Goal: Communication & Community: Answer question/provide support

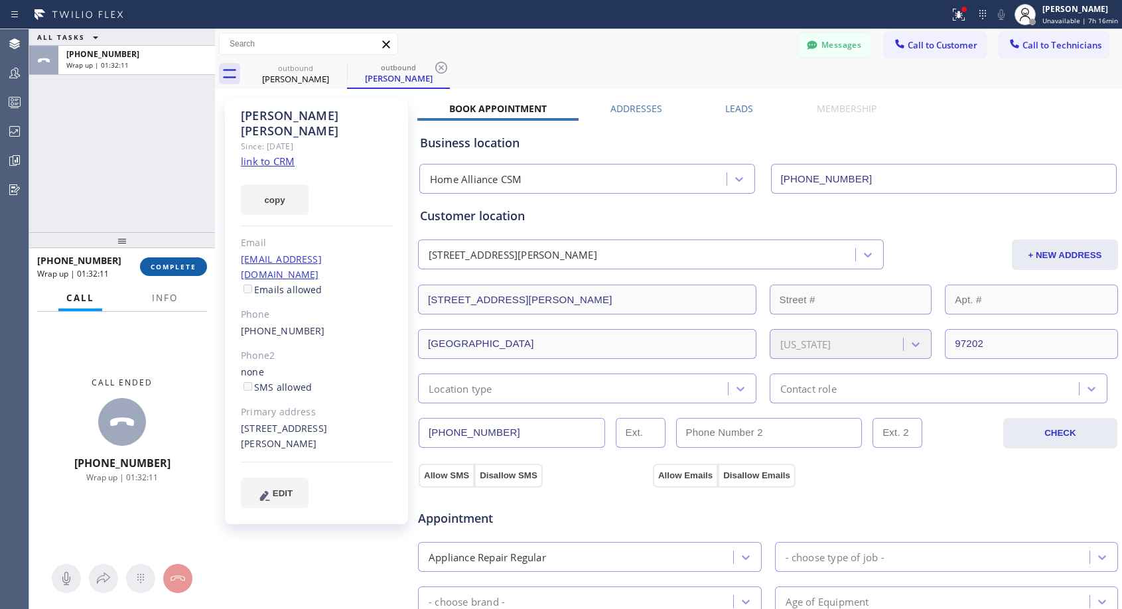
click at [174, 267] on span "COMPLETE" at bounding box center [174, 266] width 46 height 9
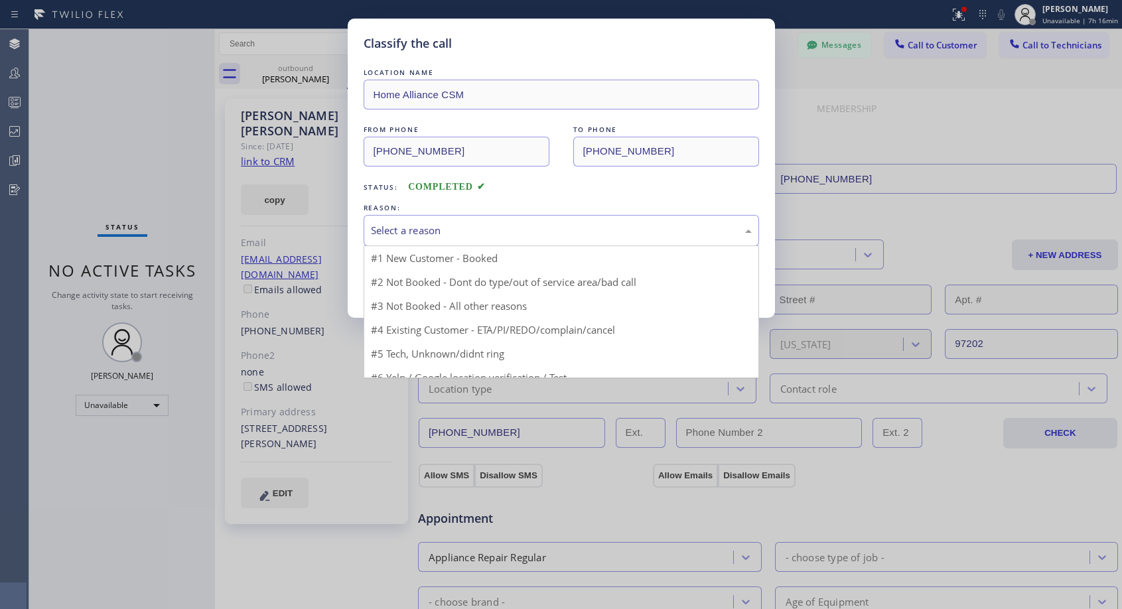
click at [407, 241] on div "Select a reason" at bounding box center [561, 230] width 395 height 31
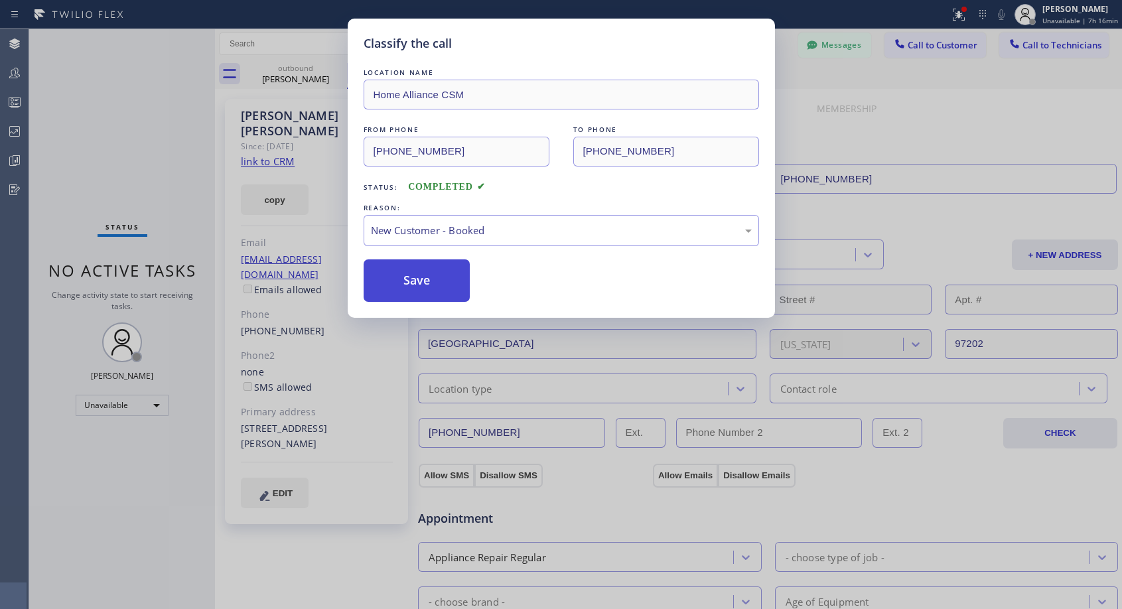
click at [401, 265] on button "Save" at bounding box center [417, 280] width 107 height 42
click at [403, 276] on button "Save" at bounding box center [417, 280] width 107 height 42
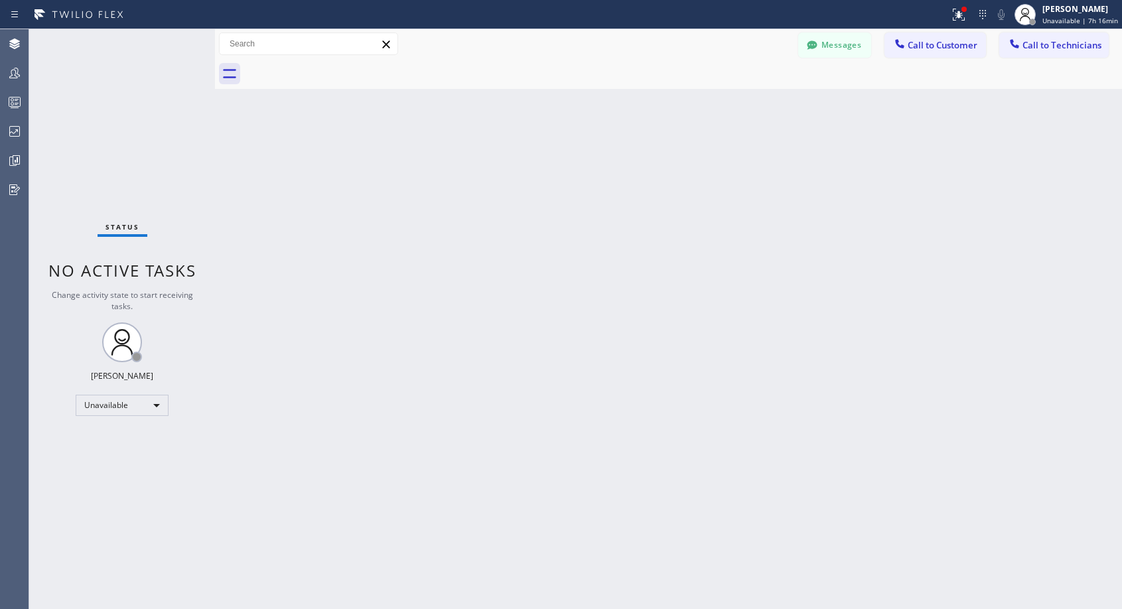
click at [934, 48] on span "Call to Customer" at bounding box center [943, 45] width 70 height 12
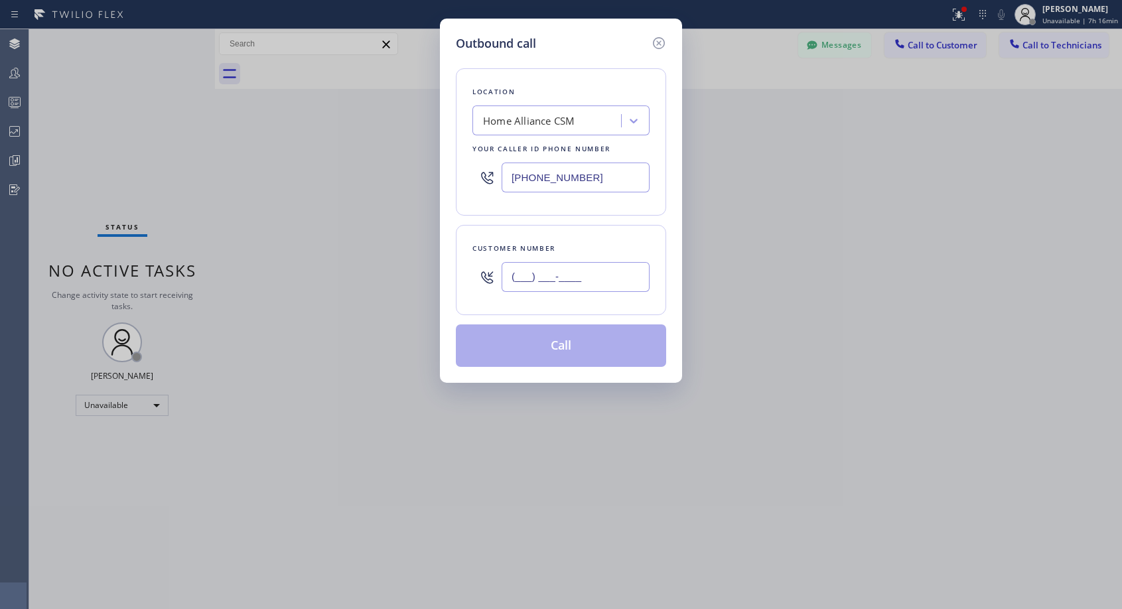
click at [565, 267] on input "(___) ___-____" at bounding box center [576, 277] width 148 height 30
paste input "415) 509-7473"
type input "[PHONE_NUMBER]"
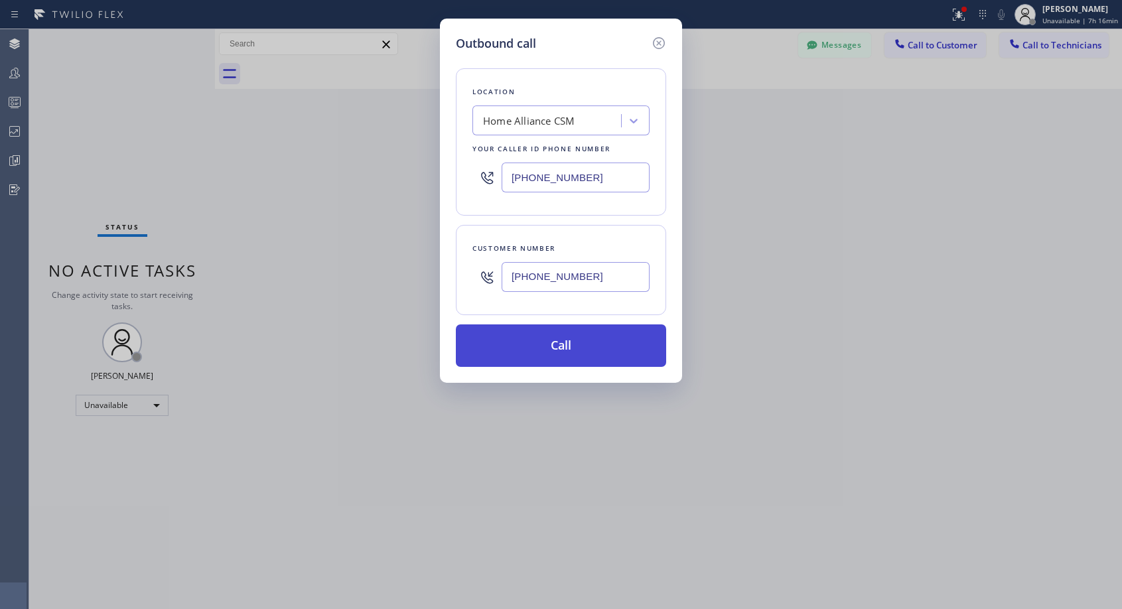
click at [571, 349] on button "Call" at bounding box center [561, 345] width 210 height 42
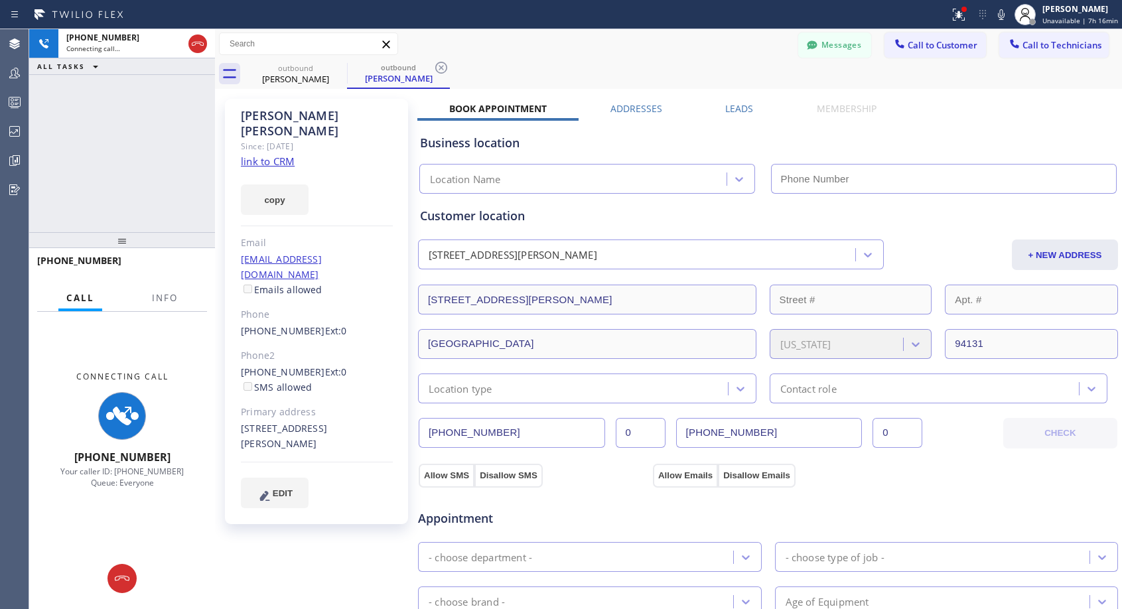
type input "[PHONE_NUMBER]"
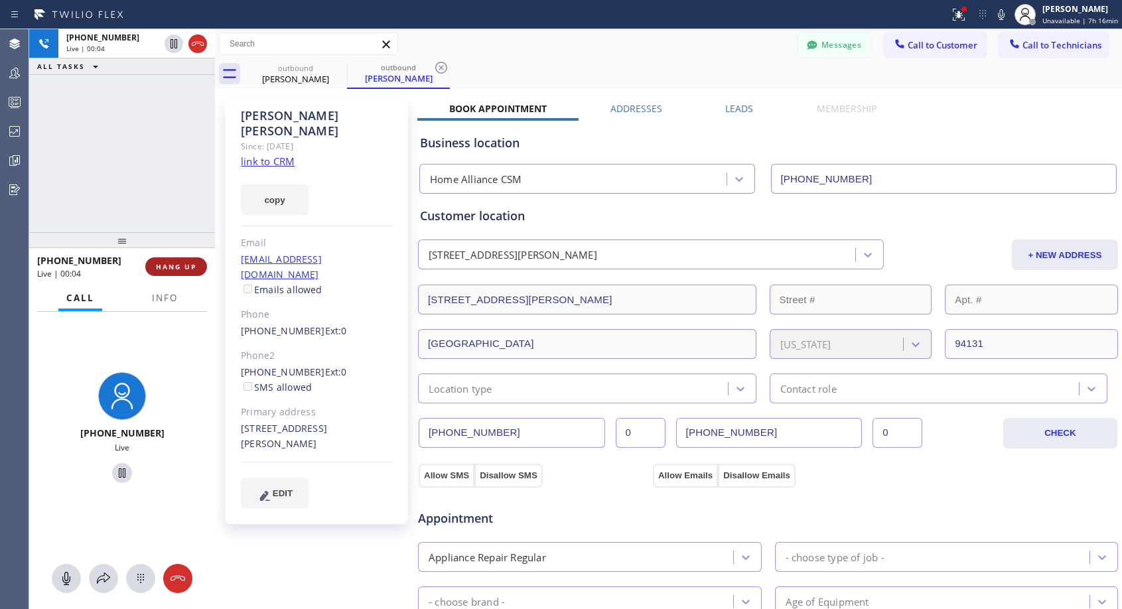
click at [172, 271] on button "HANG UP" at bounding box center [176, 266] width 62 height 19
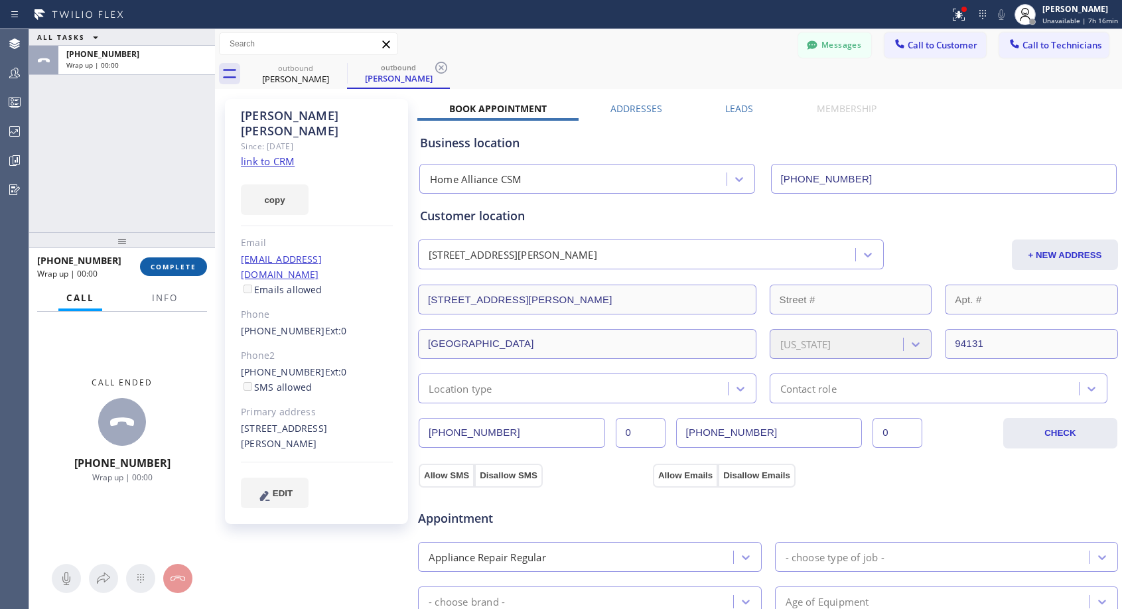
click at [172, 271] on button "COMPLETE" at bounding box center [173, 266] width 67 height 19
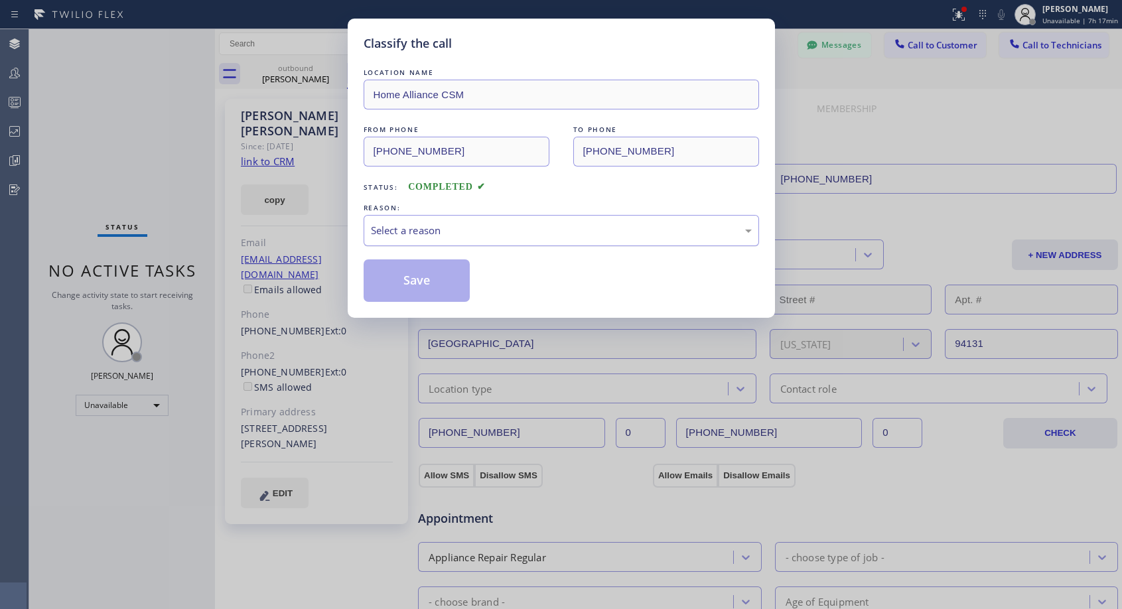
click at [534, 228] on div "Select a reason" at bounding box center [561, 230] width 381 height 15
click at [433, 284] on button "Save" at bounding box center [417, 280] width 107 height 42
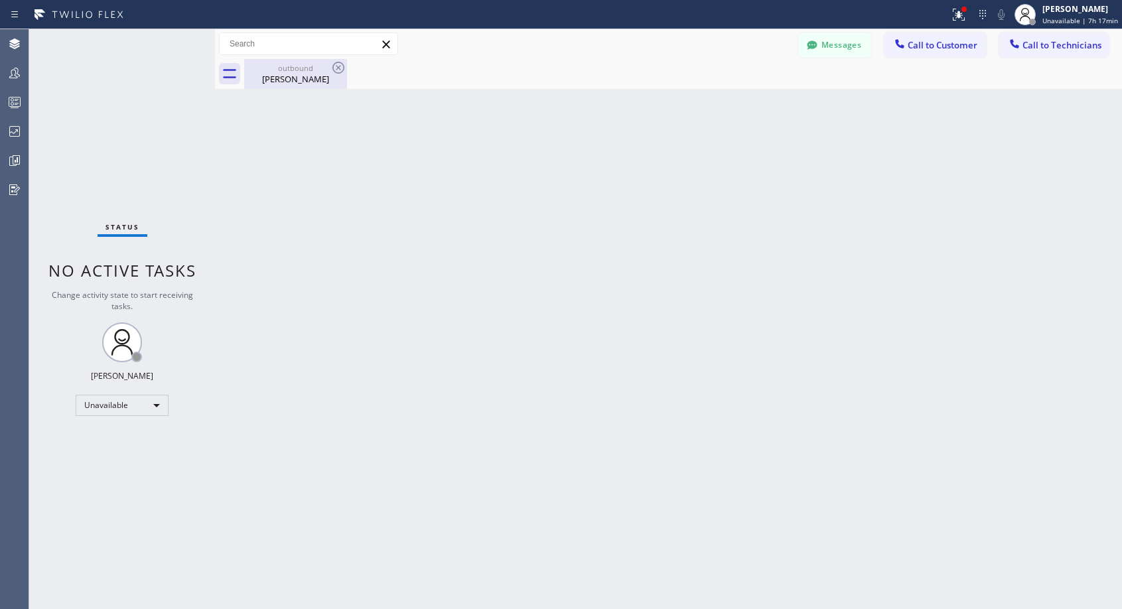
click at [299, 76] on div "[PERSON_NAME]" at bounding box center [295, 79] width 100 height 12
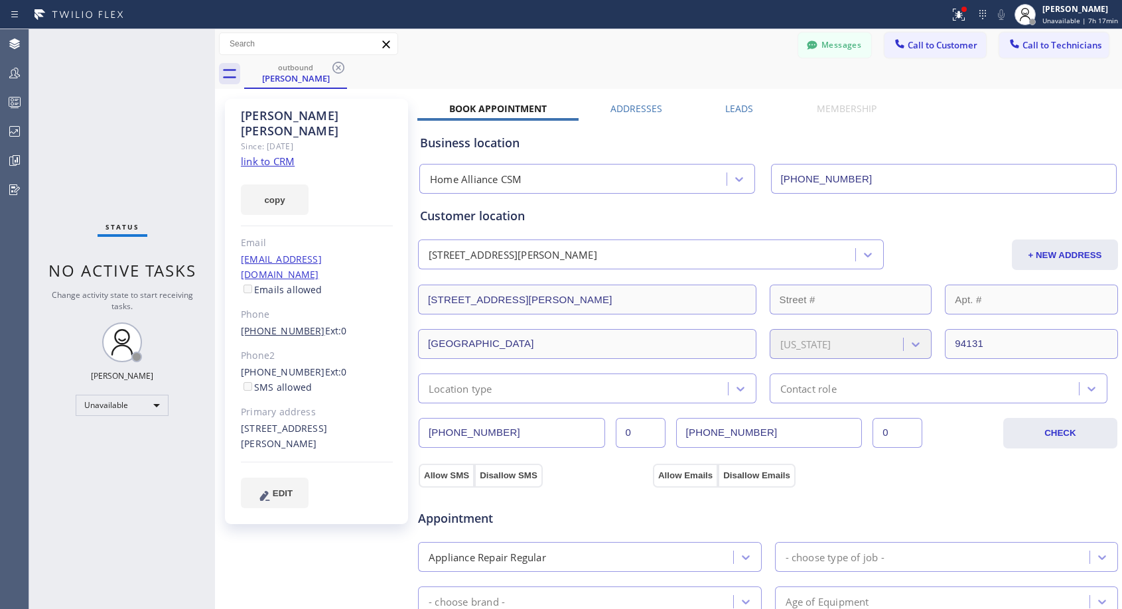
click at [293, 324] on link "[PHONE_NUMBER]" at bounding box center [283, 330] width 84 height 13
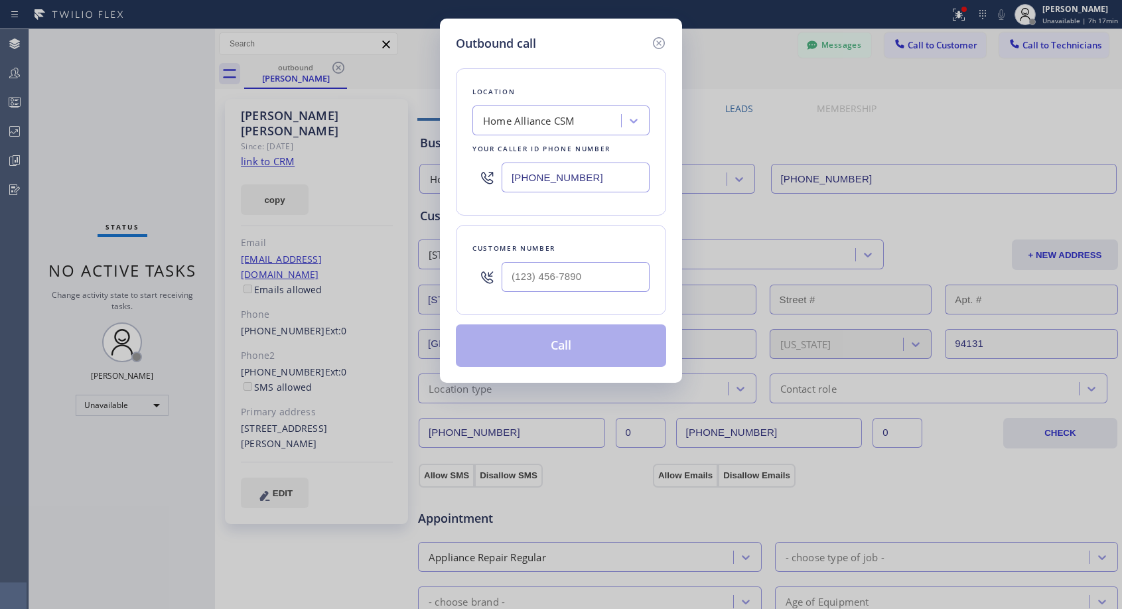
type input "[PHONE_NUMBER]"
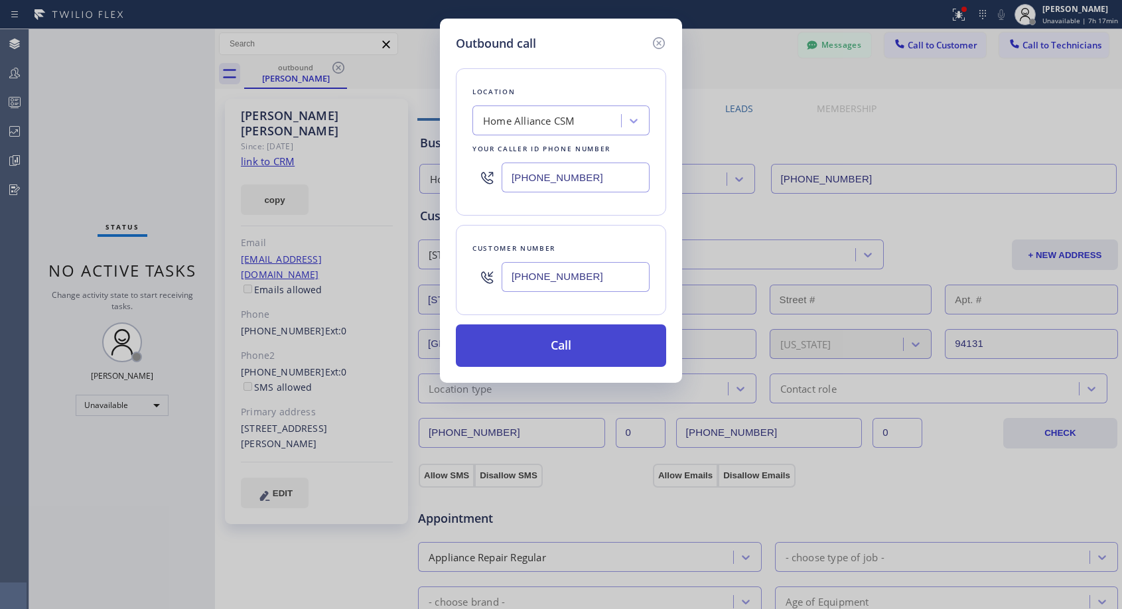
click at [509, 344] on button "Call" at bounding box center [561, 345] width 210 height 42
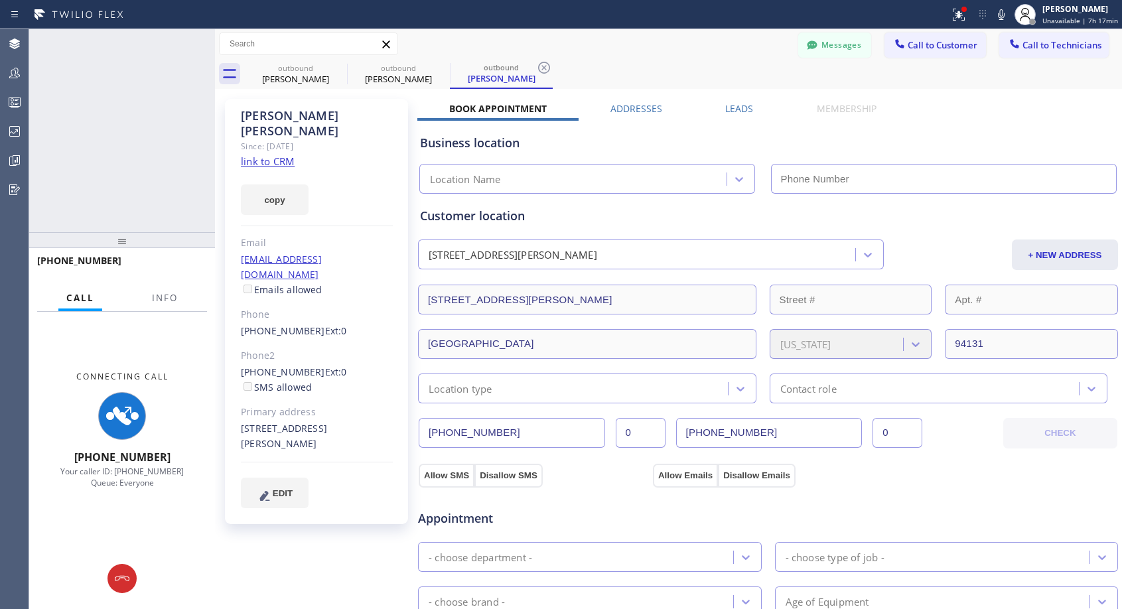
type input "[PHONE_NUMBER]"
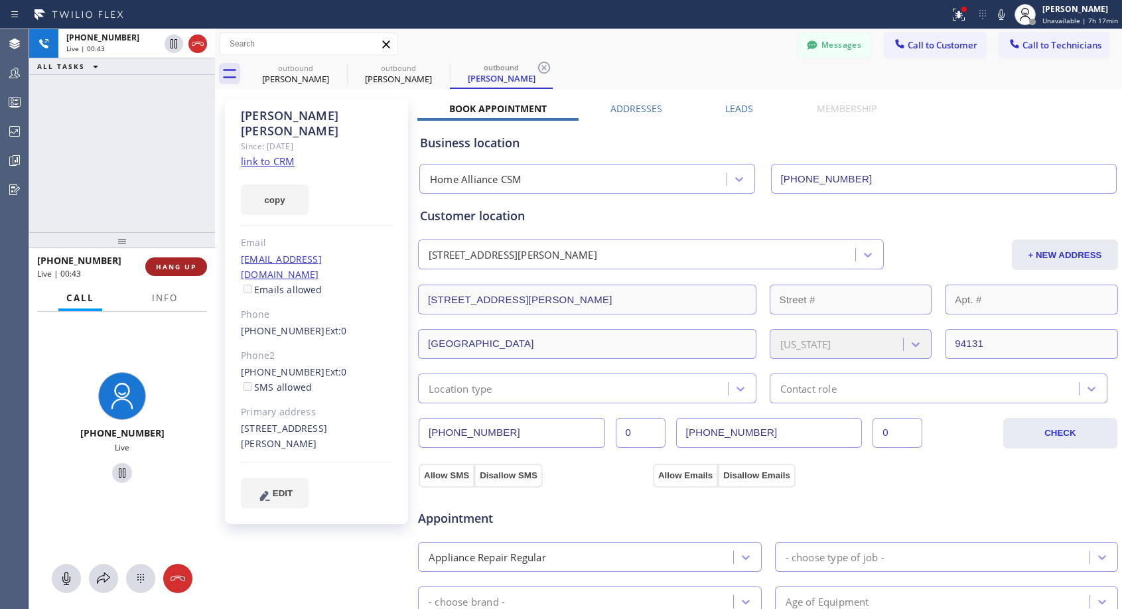
click at [165, 264] on span "HANG UP" at bounding box center [176, 266] width 40 height 9
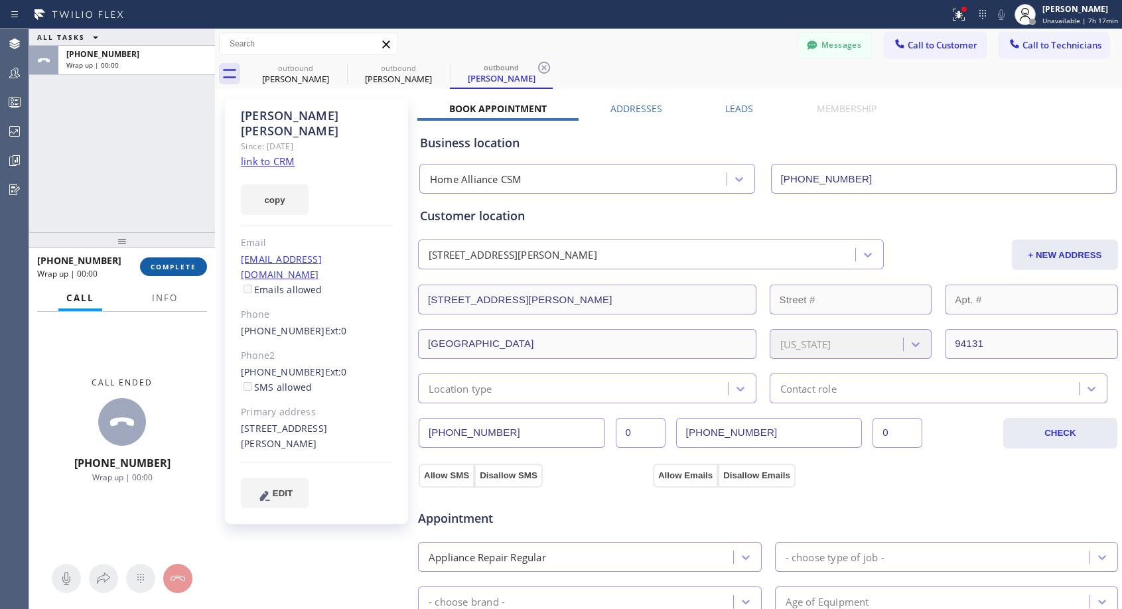
click at [165, 264] on span "COMPLETE" at bounding box center [174, 266] width 46 height 9
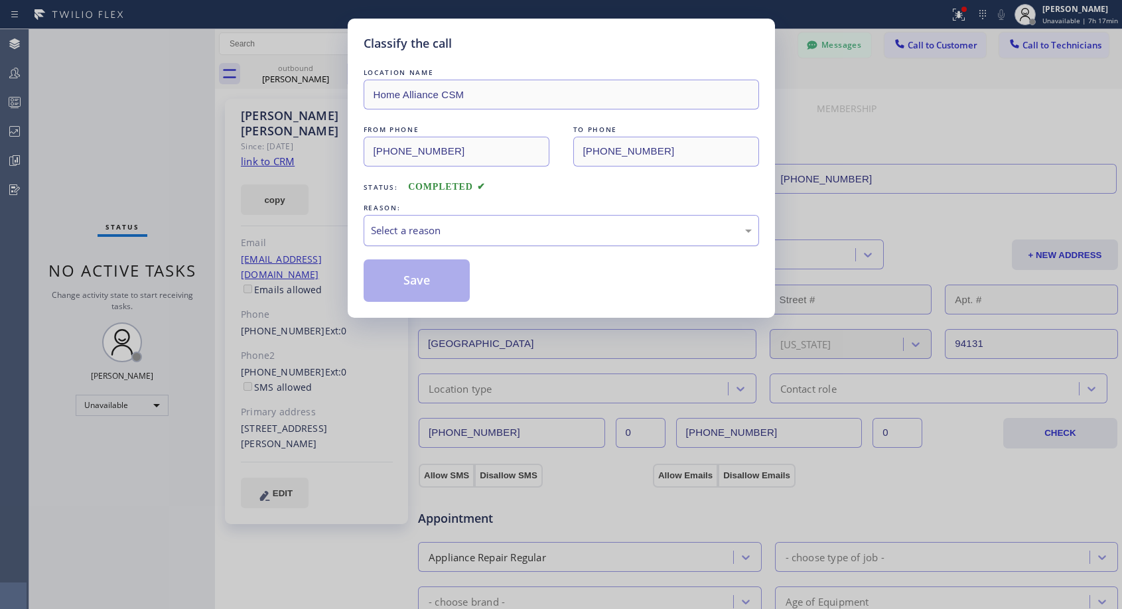
click at [433, 229] on div "Select a reason" at bounding box center [561, 230] width 381 height 15
click at [415, 275] on button "Save" at bounding box center [417, 280] width 107 height 42
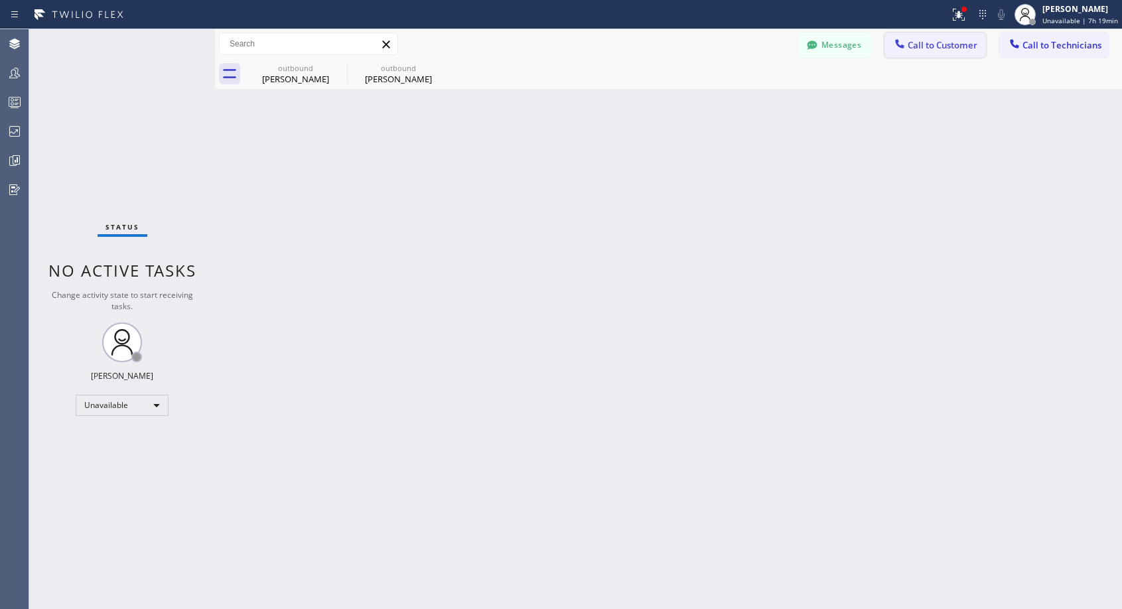
click at [911, 44] on span "Call to Customer" at bounding box center [943, 45] width 70 height 12
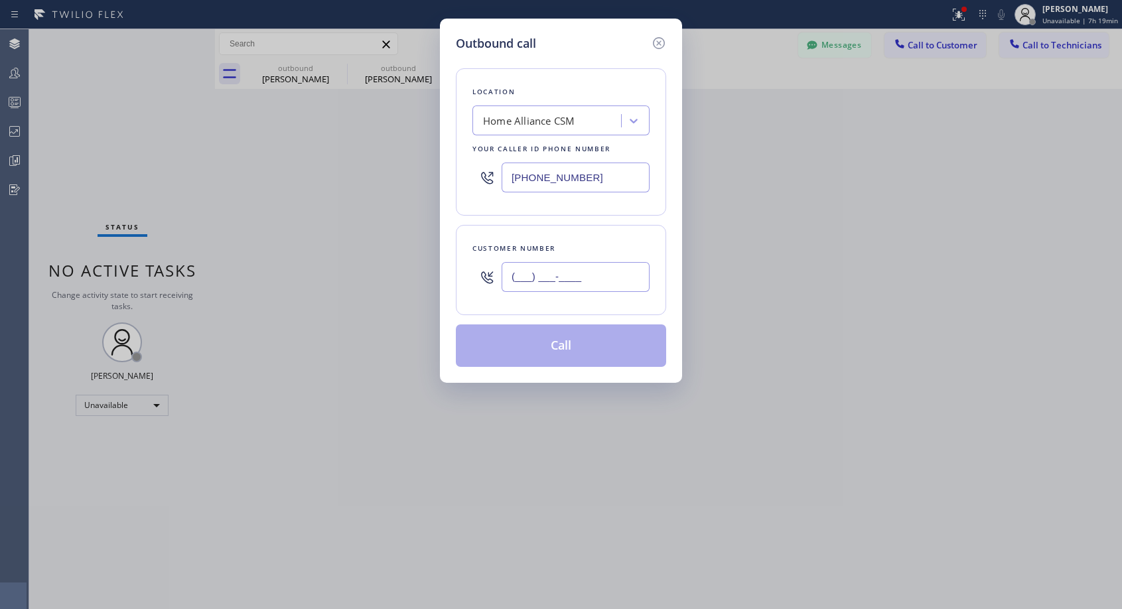
click at [569, 277] on input "(___) ___-____" at bounding box center [576, 277] width 148 height 30
paste input "650) 438-1055"
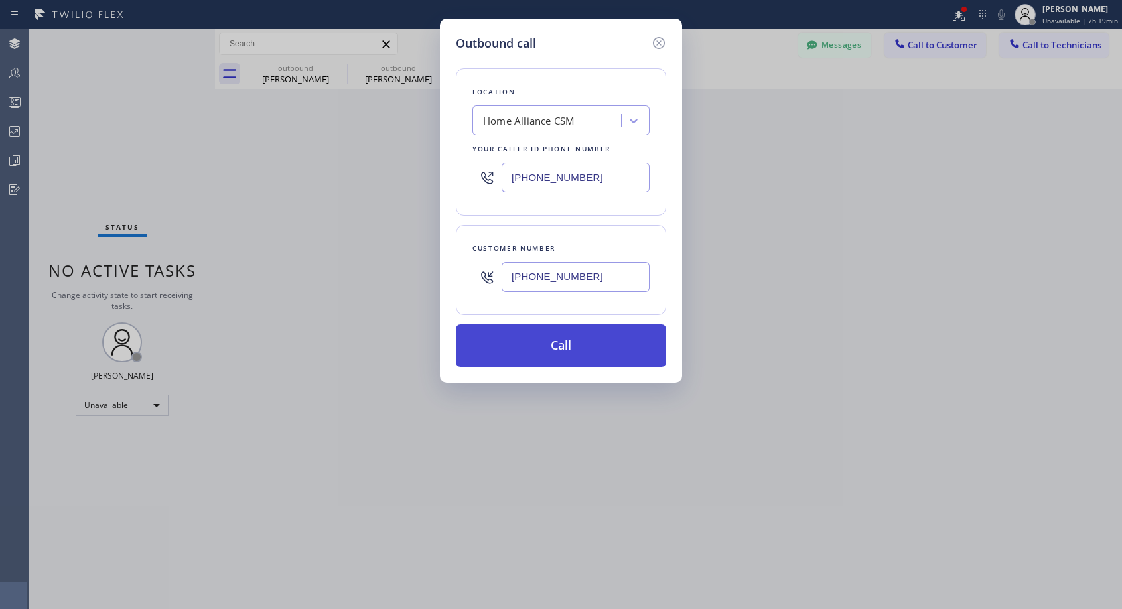
type input "[PHONE_NUMBER]"
click at [602, 360] on button "Call" at bounding box center [561, 345] width 210 height 42
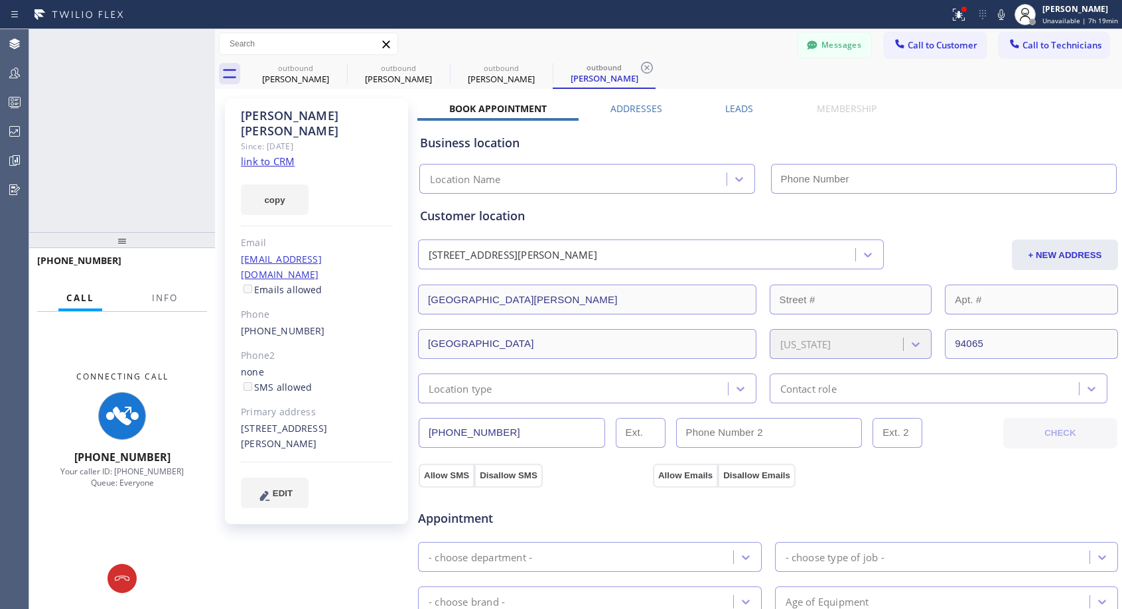
type input "[PHONE_NUMBER]"
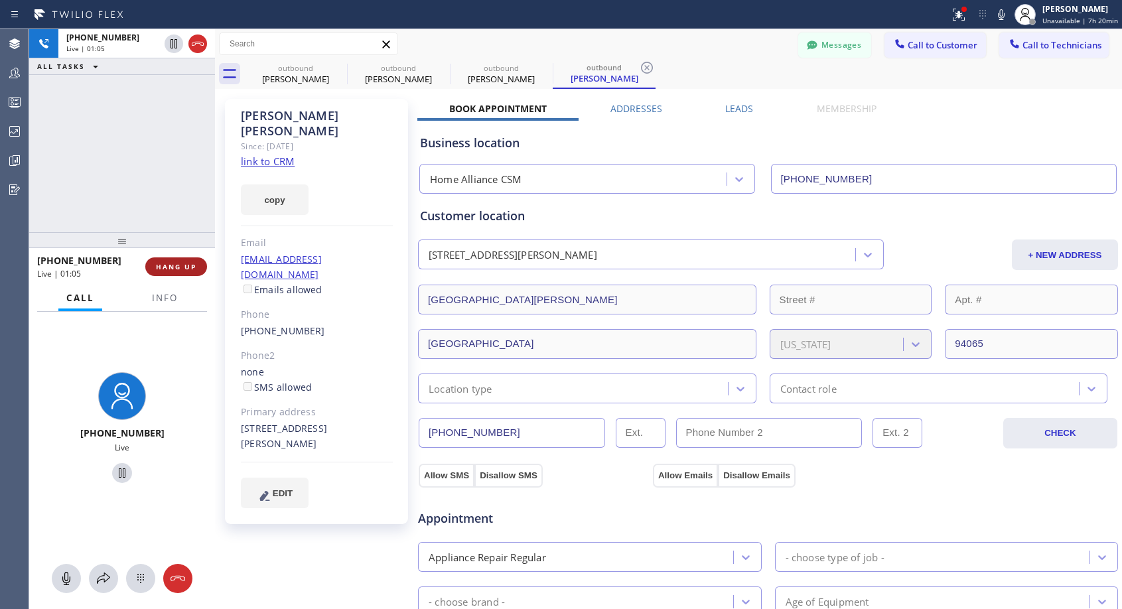
click at [188, 262] on span "HANG UP" at bounding box center [176, 266] width 40 height 9
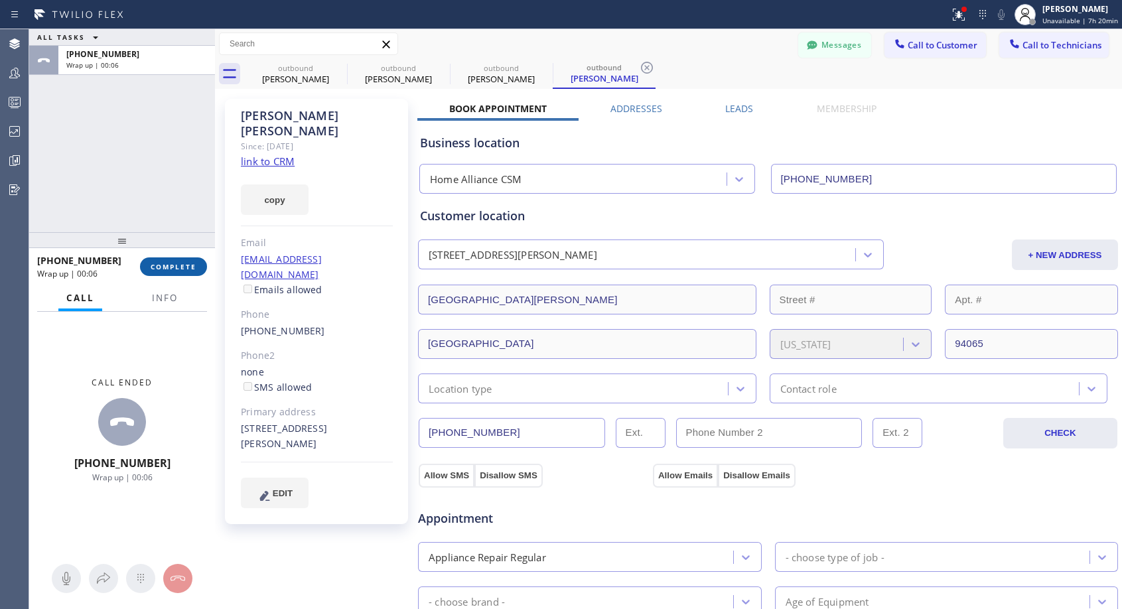
click at [171, 264] on span "COMPLETE" at bounding box center [174, 266] width 46 height 9
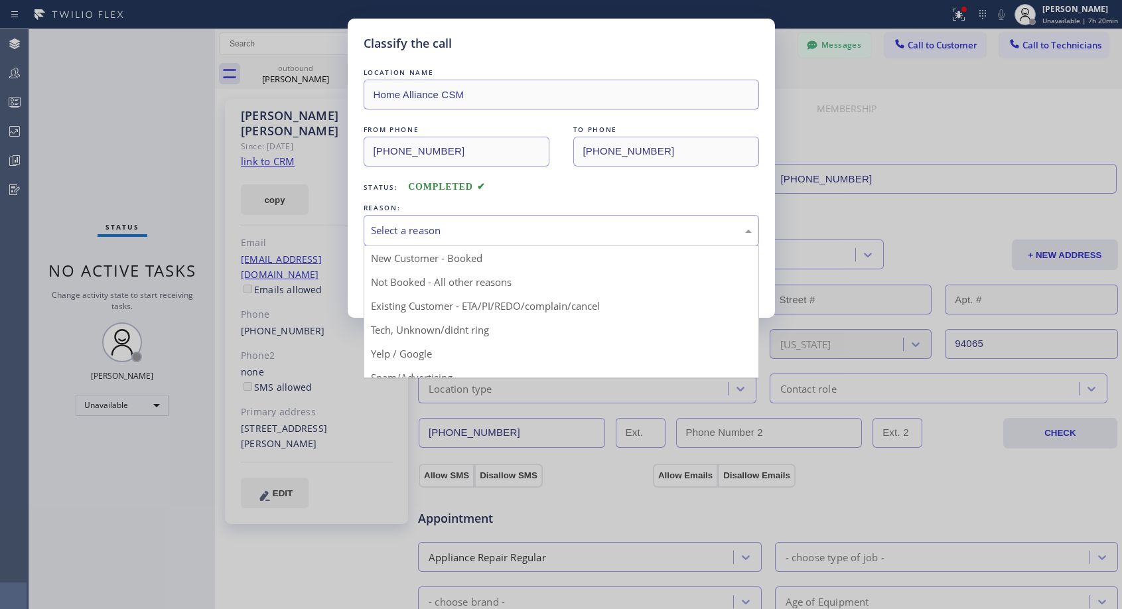
click at [463, 227] on div "Select a reason" at bounding box center [561, 230] width 381 height 15
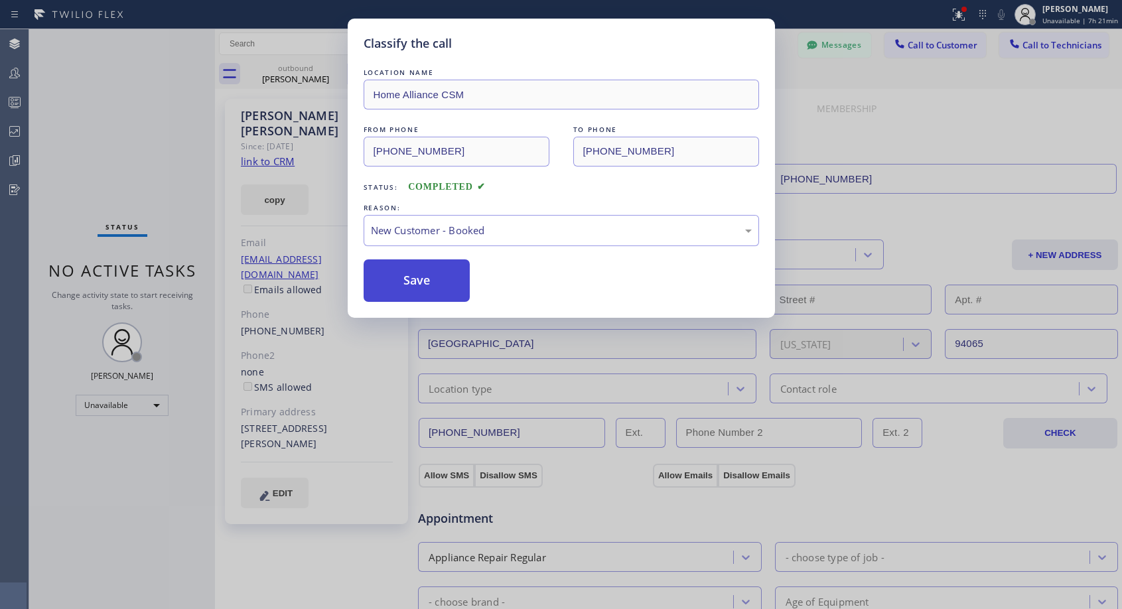
click at [423, 283] on button "Save" at bounding box center [417, 280] width 107 height 42
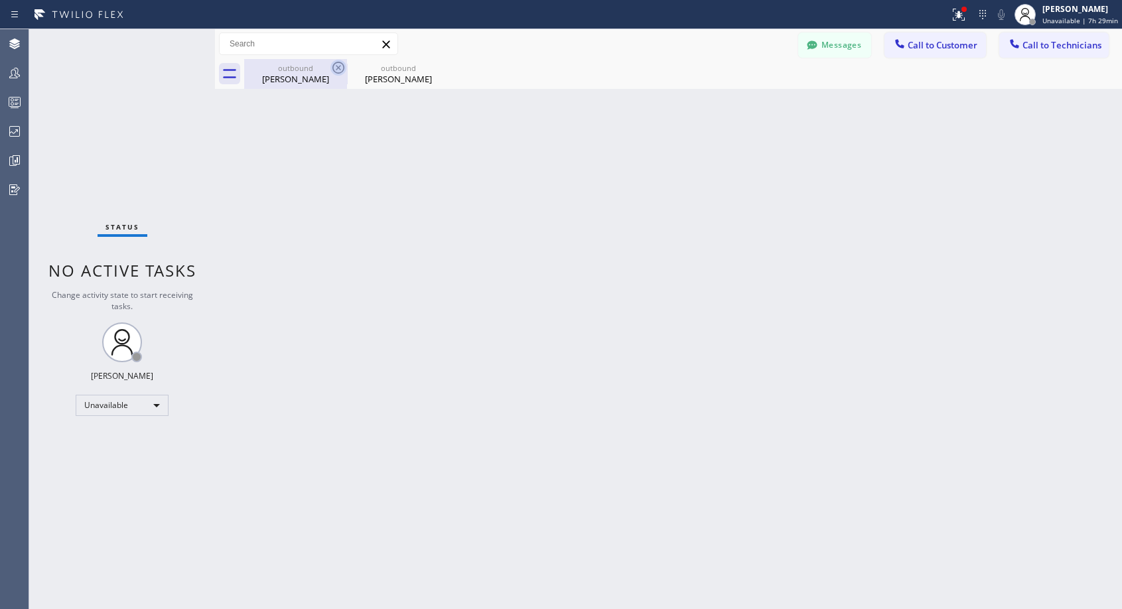
click at [340, 64] on icon at bounding box center [338, 68] width 16 height 16
click at [0, 0] on icon at bounding box center [0, 0] width 0 height 0
click at [931, 54] on button "Call to Customer" at bounding box center [935, 45] width 102 height 25
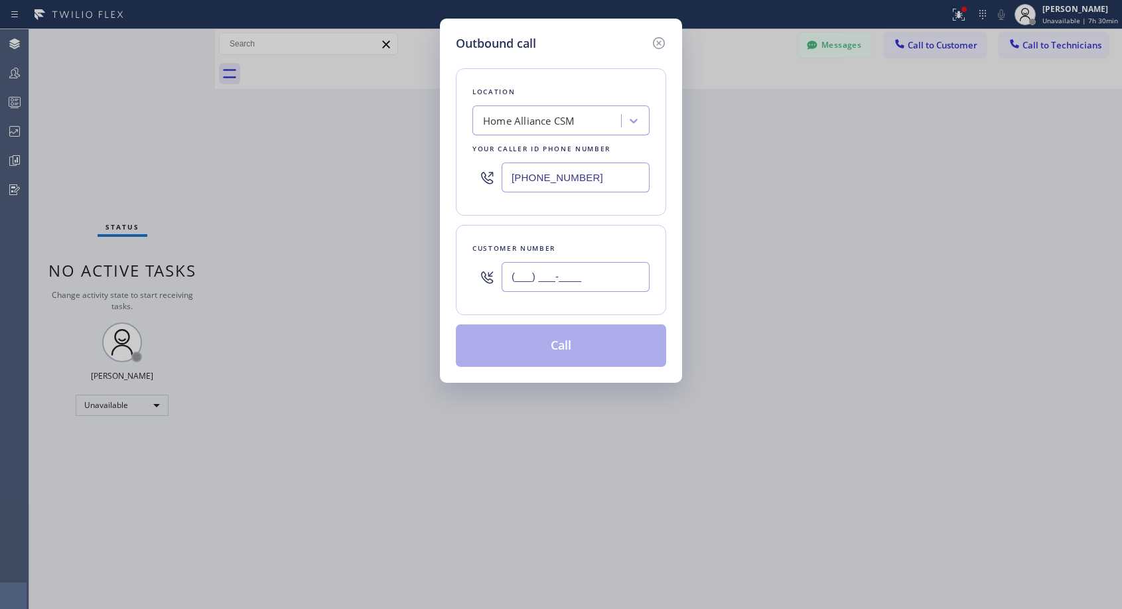
click at [559, 283] on input "(___) ___-____" at bounding box center [576, 277] width 148 height 30
paste input "954) 604-2326"
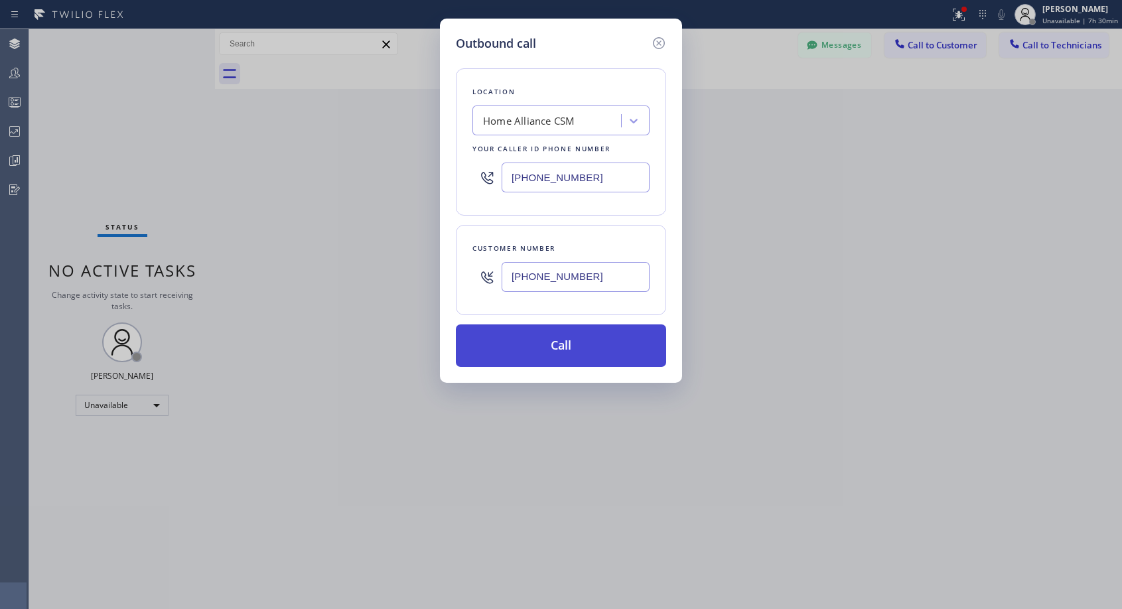
type input "[PHONE_NUMBER]"
click at [557, 345] on button "Call" at bounding box center [561, 345] width 210 height 42
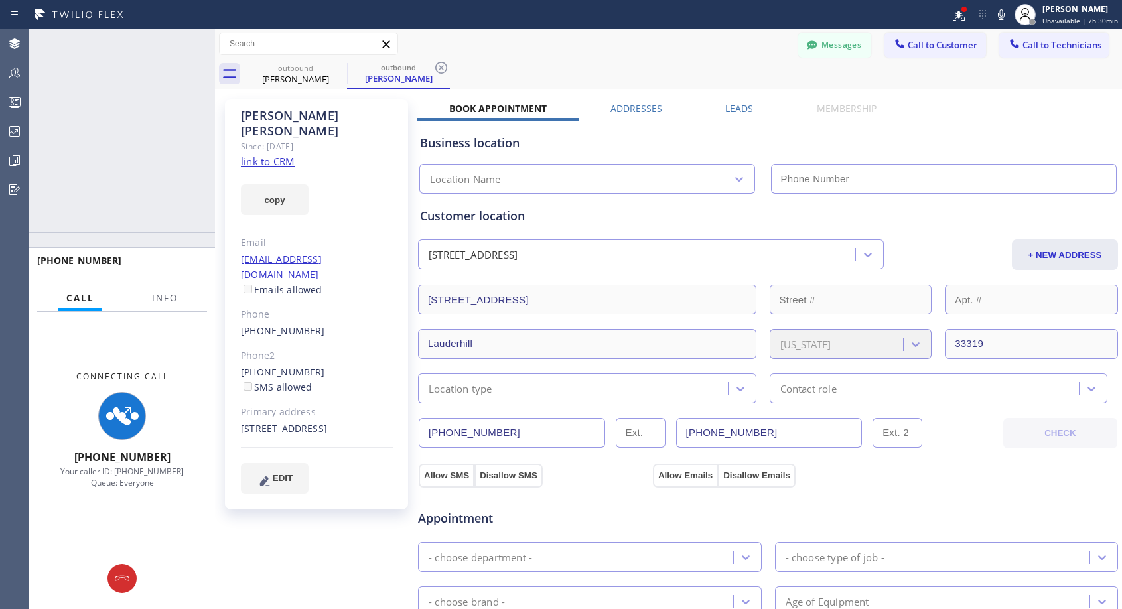
type input "[PHONE_NUMBER]"
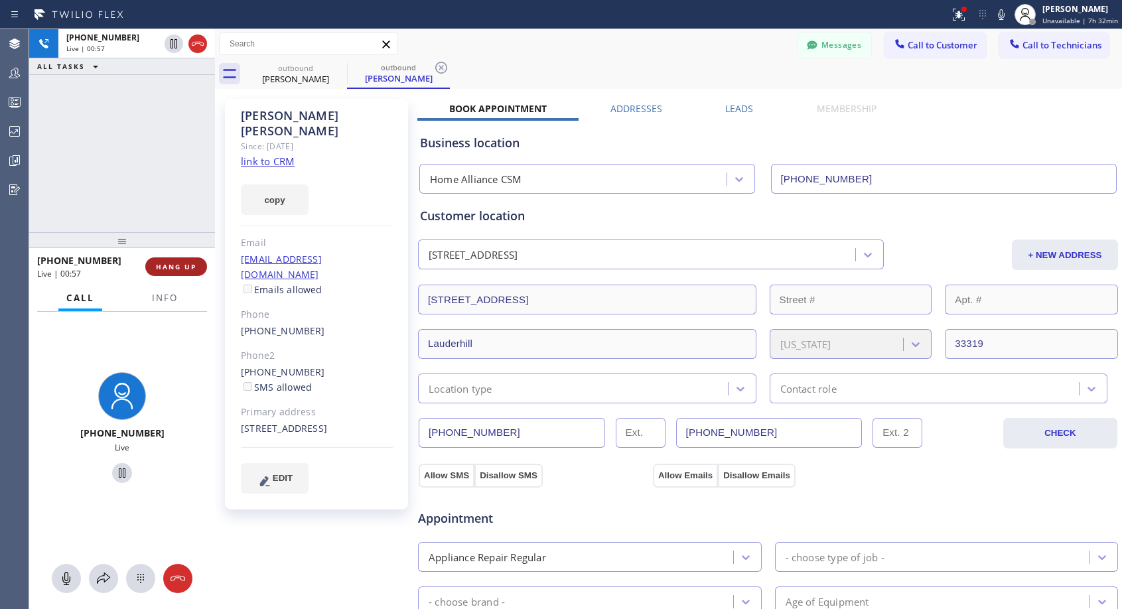
click at [186, 265] on span "HANG UP" at bounding box center [176, 266] width 40 height 9
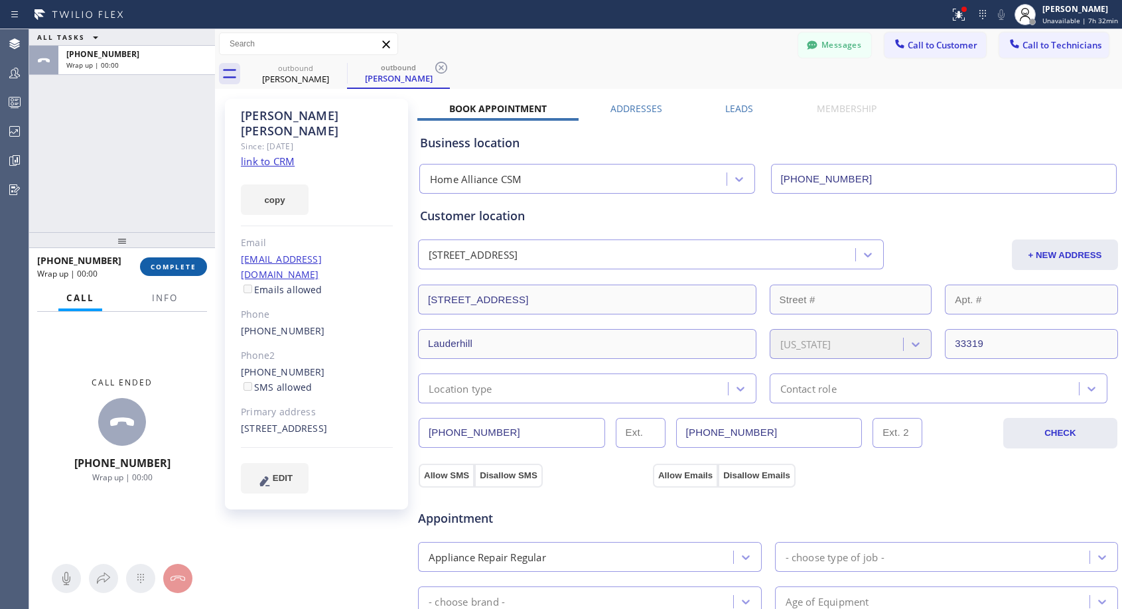
click at [186, 265] on span "COMPLETE" at bounding box center [174, 266] width 46 height 9
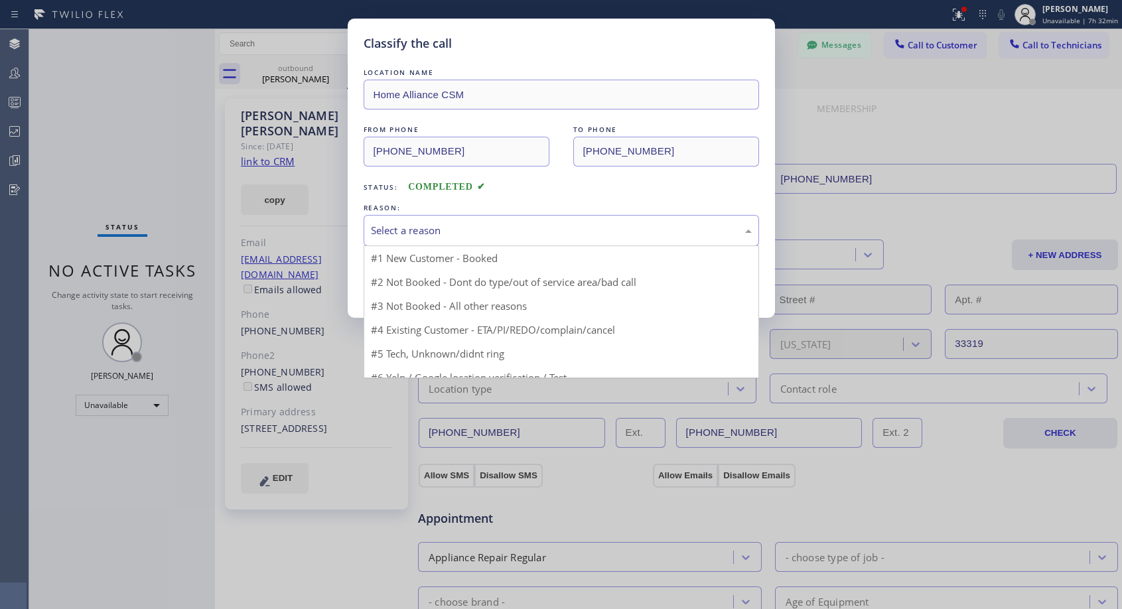
click at [409, 228] on div "Select a reason" at bounding box center [561, 230] width 381 height 15
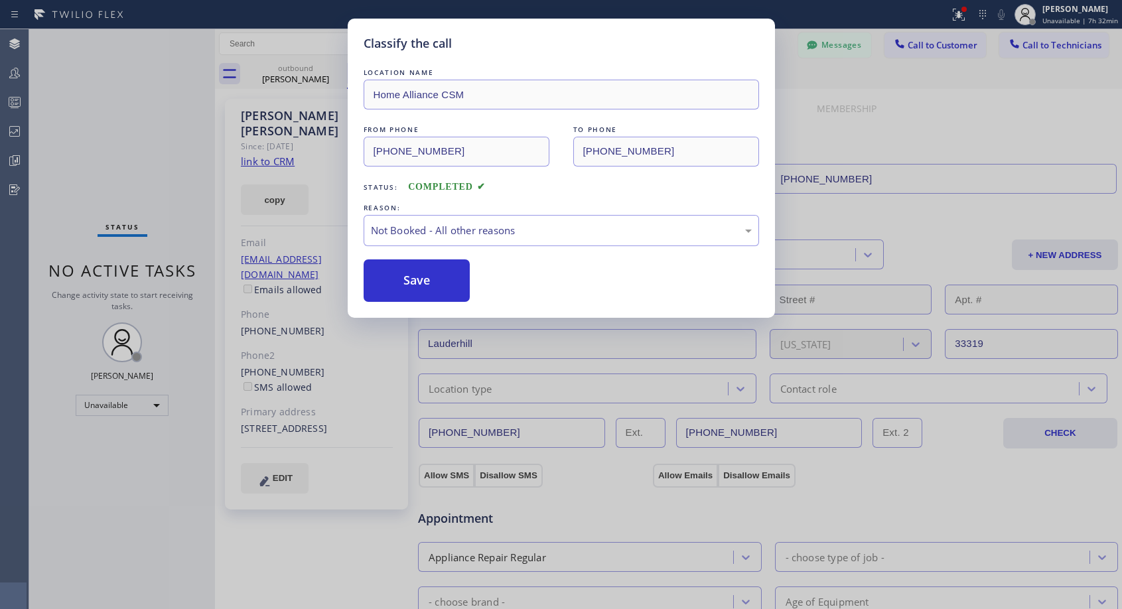
click at [387, 279] on button "Save" at bounding box center [417, 280] width 107 height 42
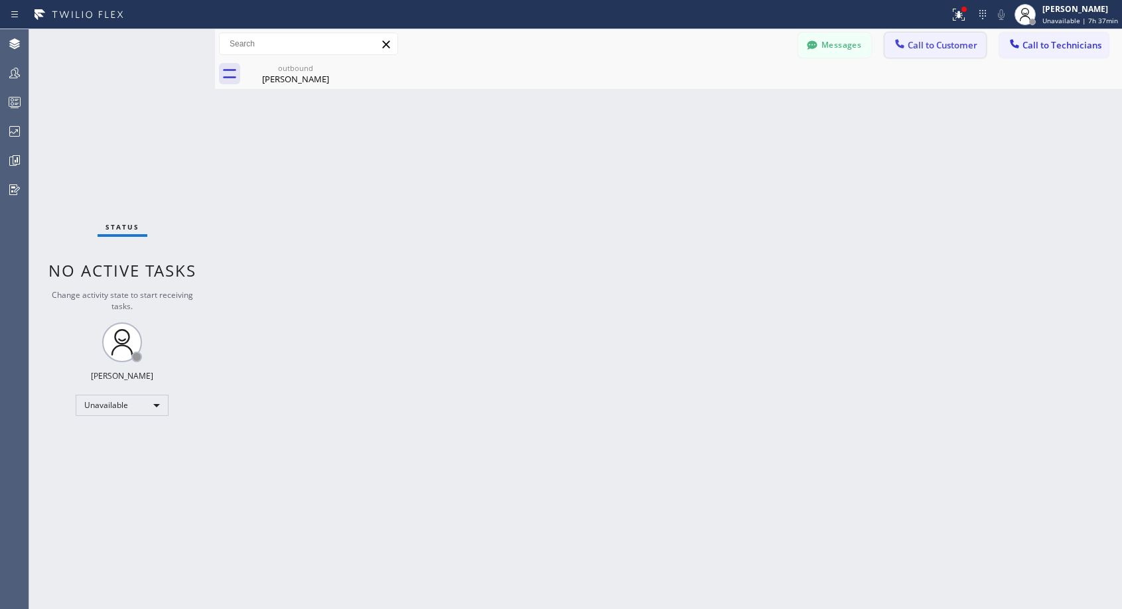
click at [929, 46] on span "Call to Customer" at bounding box center [943, 45] width 70 height 12
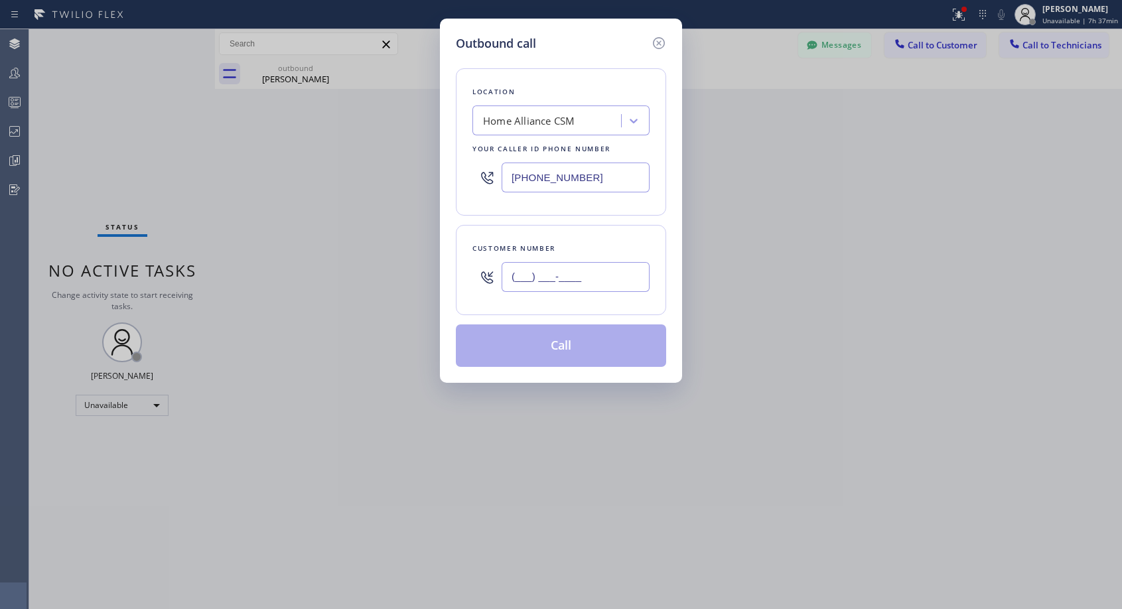
click at [589, 286] on input "(___) ___-____" at bounding box center [576, 277] width 148 height 30
paste input "917) 250-6432"
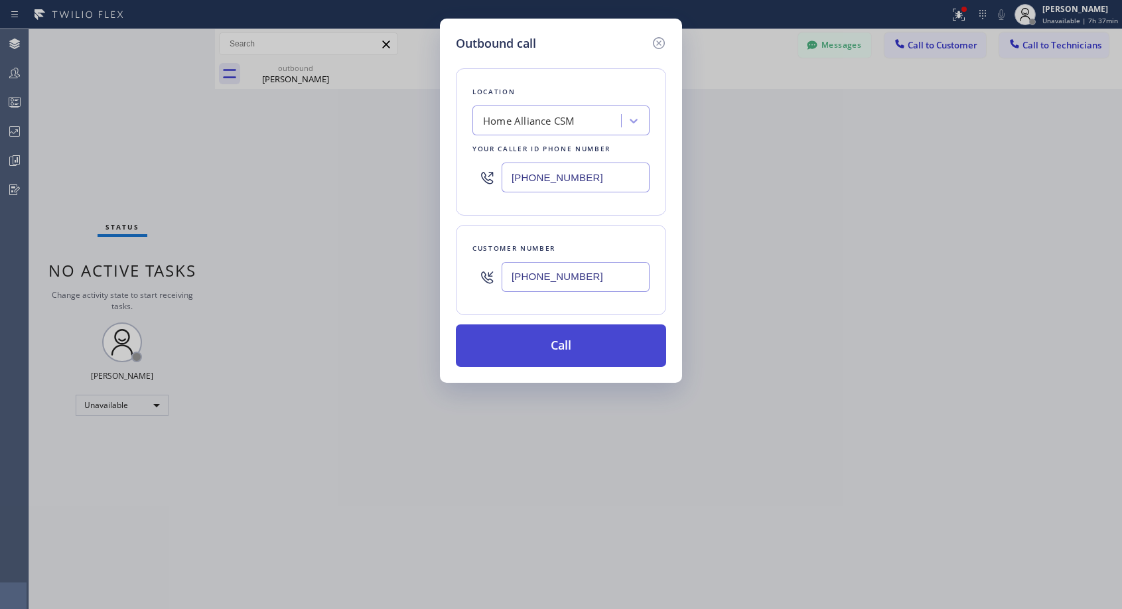
type input "[PHONE_NUMBER]"
drag, startPoint x: 559, startPoint y: 354, endPoint x: 550, endPoint y: 127, distance: 227.1
click at [560, 354] on button "Call" at bounding box center [561, 345] width 210 height 42
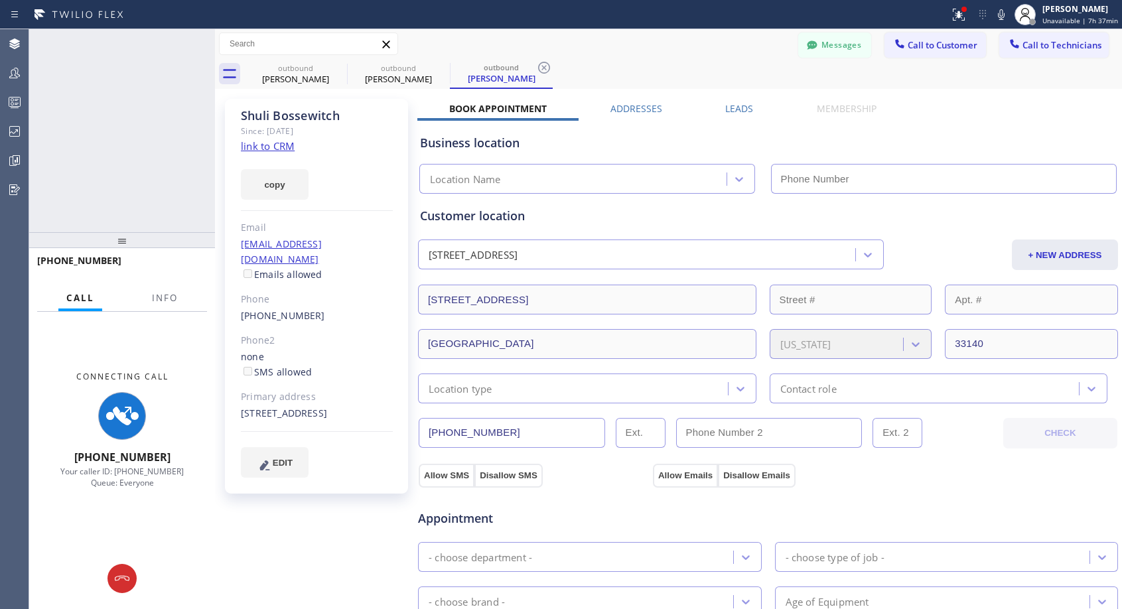
type input "[PHONE_NUMBER]"
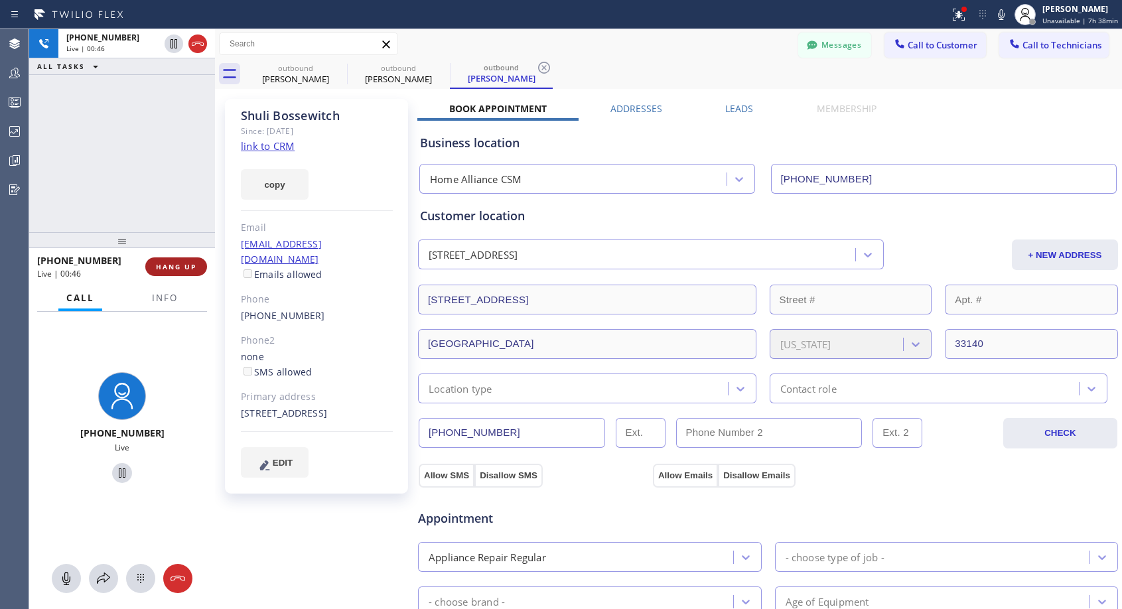
click at [190, 271] on span "HANG UP" at bounding box center [176, 266] width 40 height 9
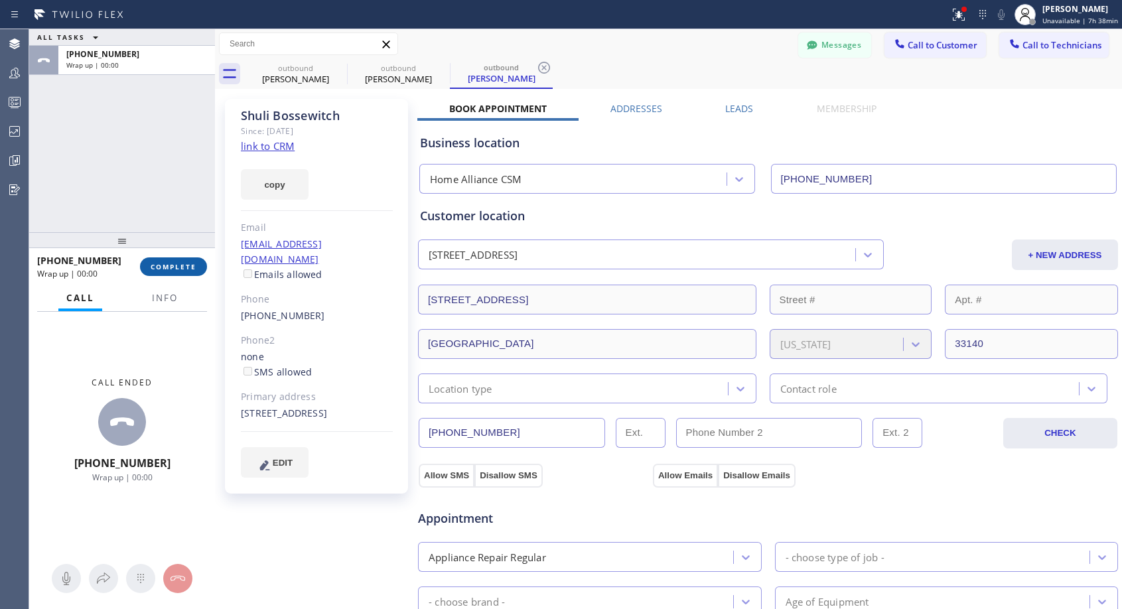
click at [192, 269] on span "COMPLETE" at bounding box center [174, 266] width 46 height 9
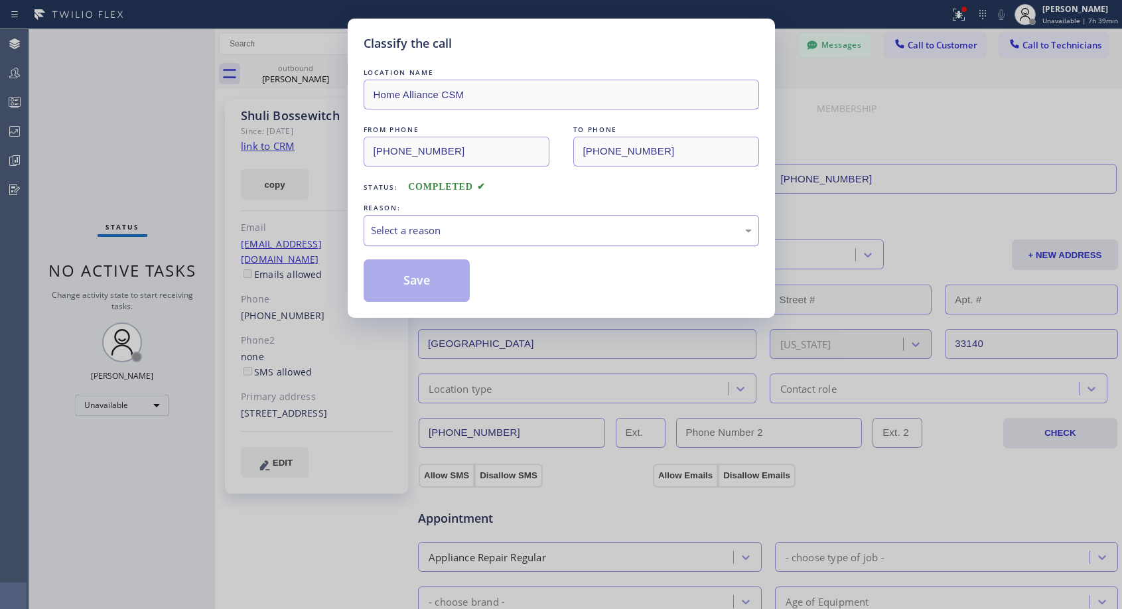
click at [390, 226] on div "Select a reason" at bounding box center [561, 230] width 381 height 15
drag, startPoint x: 413, startPoint y: 282, endPoint x: 413, endPoint y: 262, distance: 19.9
click at [413, 281] on button "Save" at bounding box center [417, 280] width 107 height 42
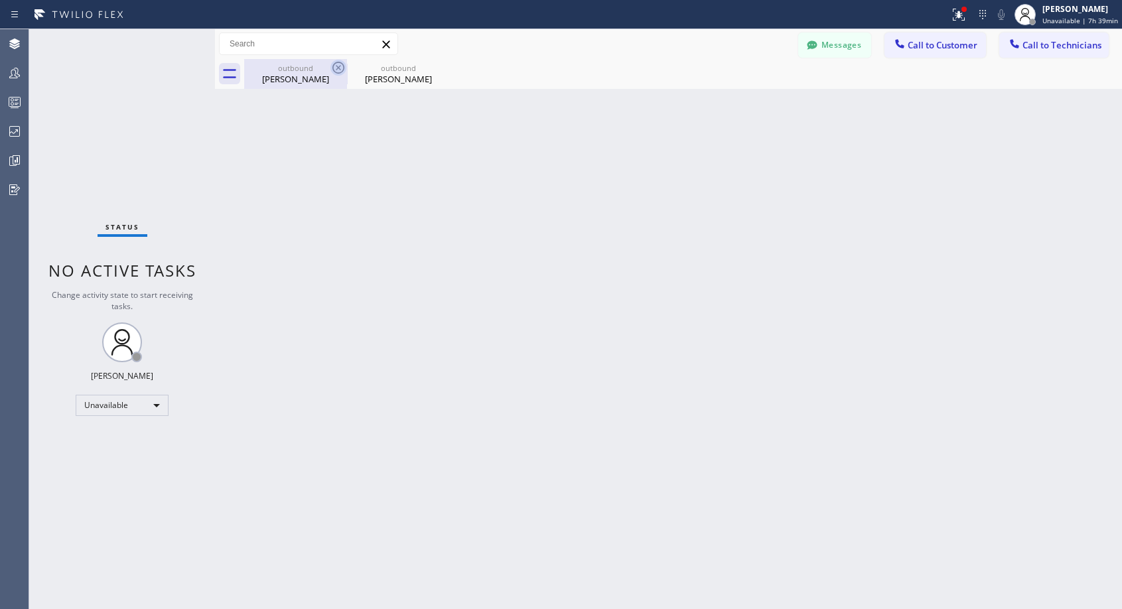
click at [336, 69] on icon at bounding box center [338, 68] width 12 height 12
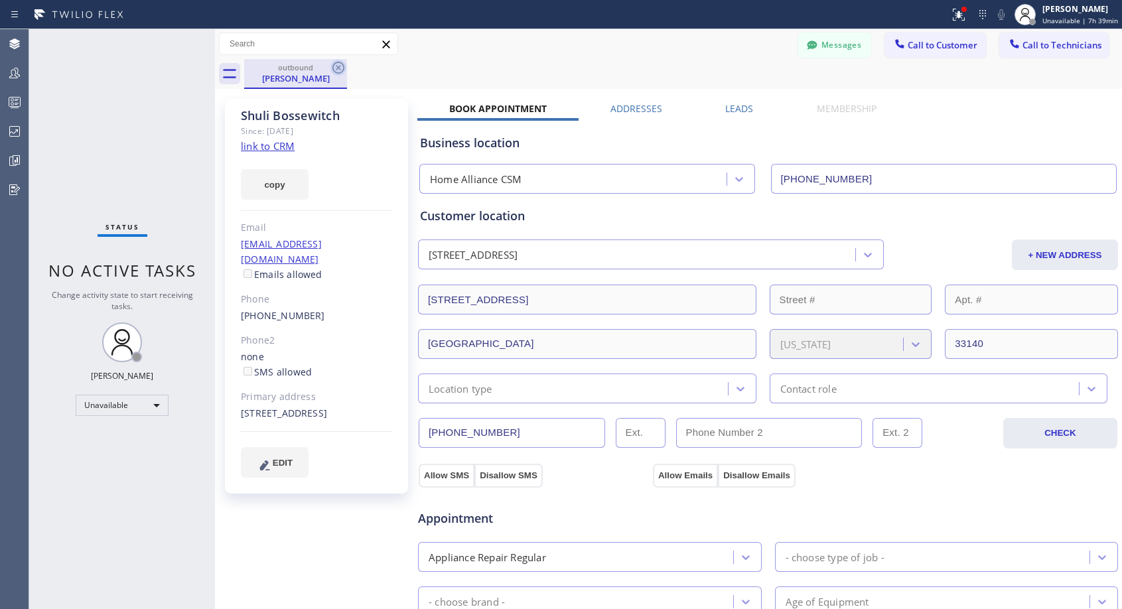
click at [337, 69] on icon at bounding box center [338, 68] width 12 height 12
